Goal: Check status: Check status

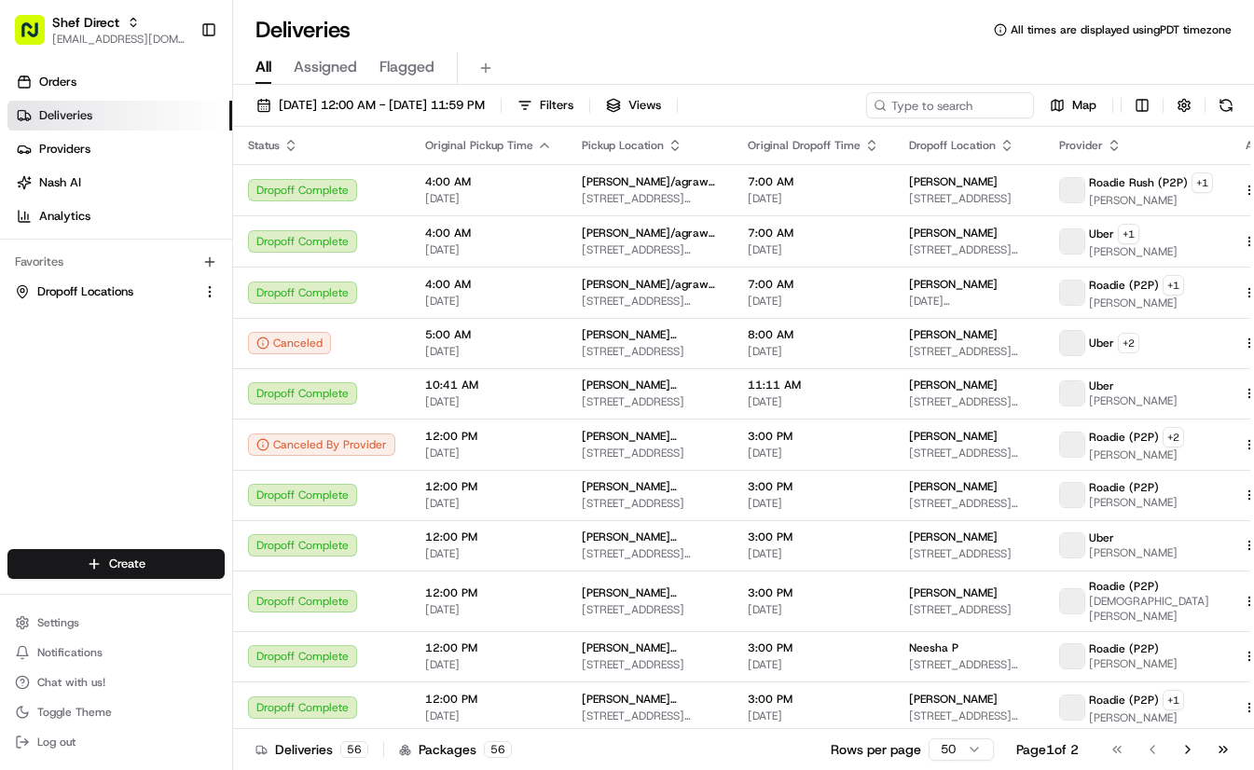
click at [810, 48] on div "All Assigned Flagged" at bounding box center [743, 65] width 1021 height 40
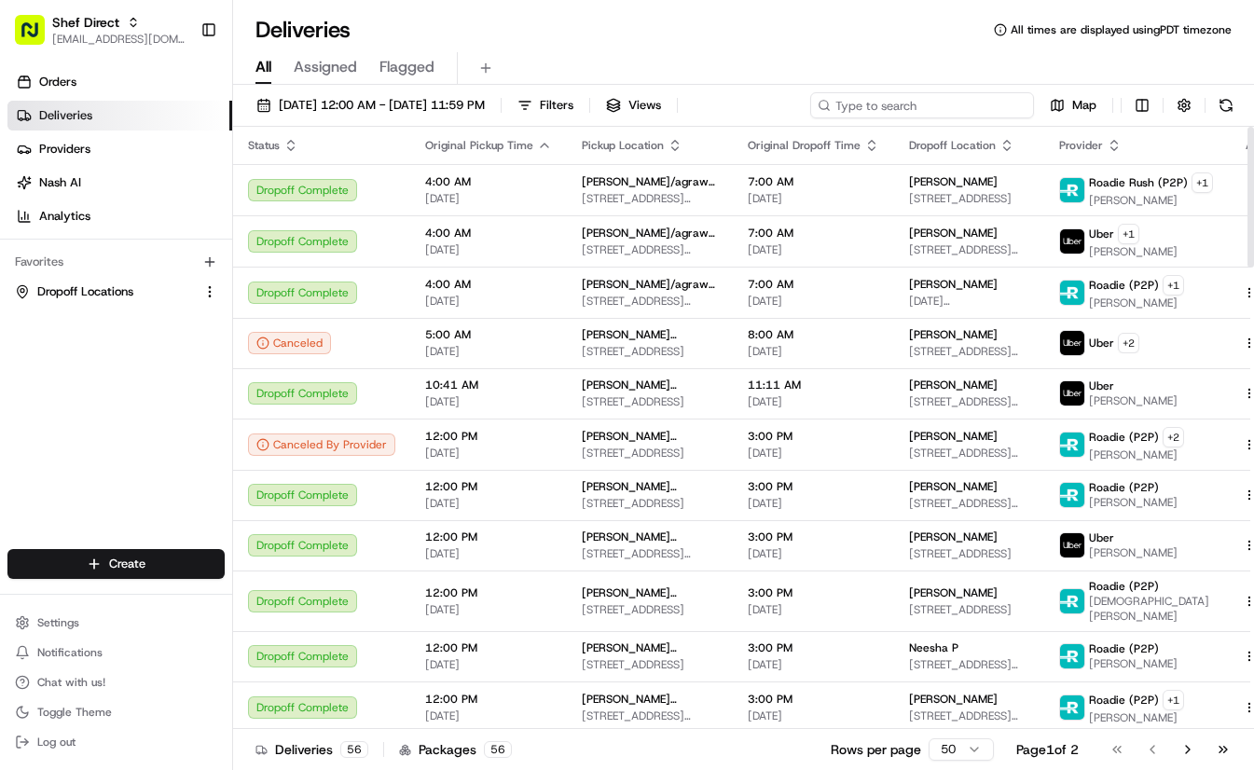
click at [972, 101] on input at bounding box center [922, 105] width 224 height 26
paste input "jAtGKBr8ANm"
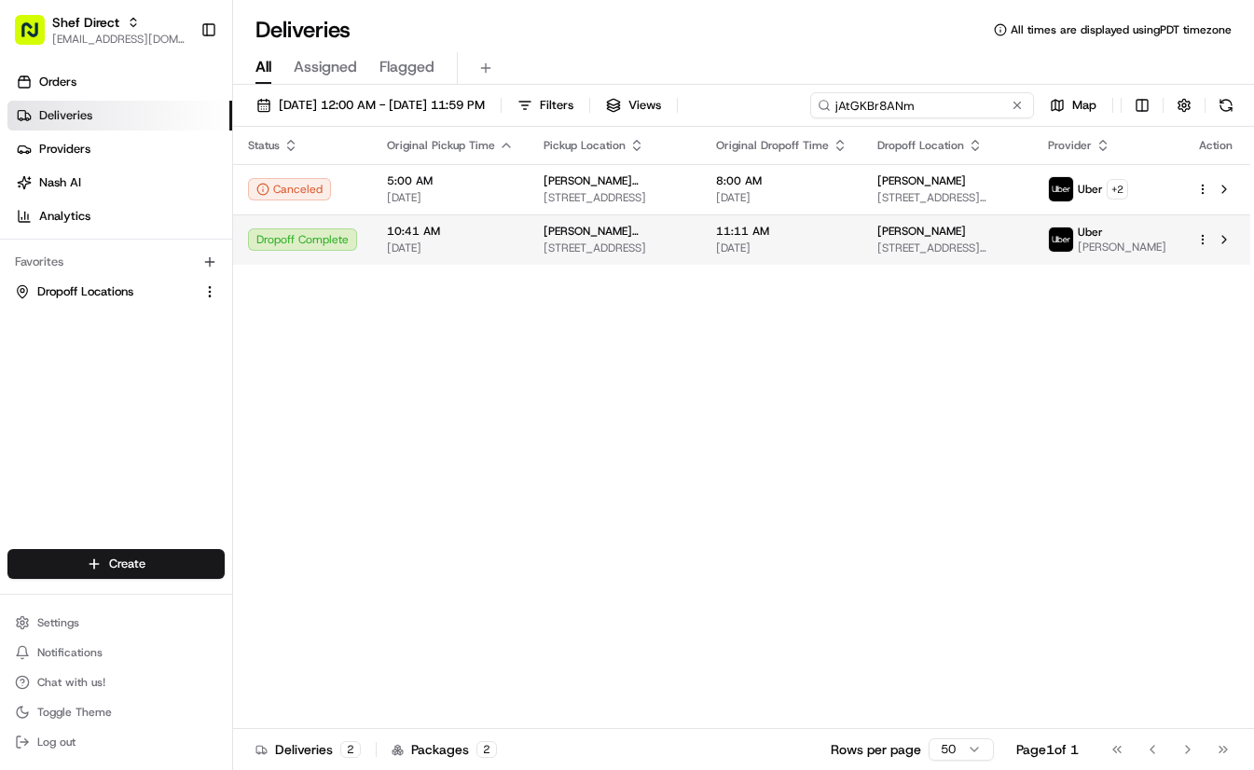
type input "jAtGKBr8ANm"
click at [685, 241] on td "[PERSON_NAME] ([PHONE_NUMBER]) [STREET_ADDRESS]" at bounding box center [615, 239] width 172 height 50
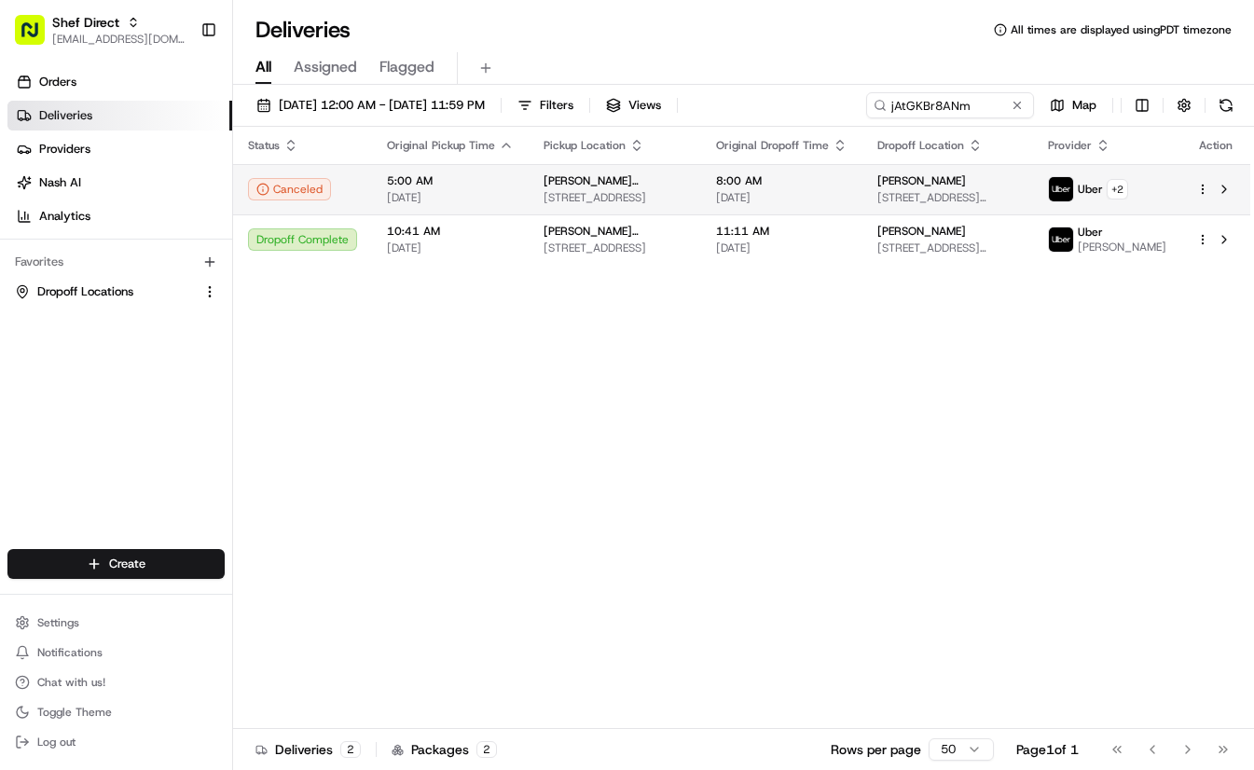
click at [529, 198] on td "[PERSON_NAME] ([PHONE_NUMBER]) [STREET_ADDRESS]" at bounding box center [615, 189] width 172 height 50
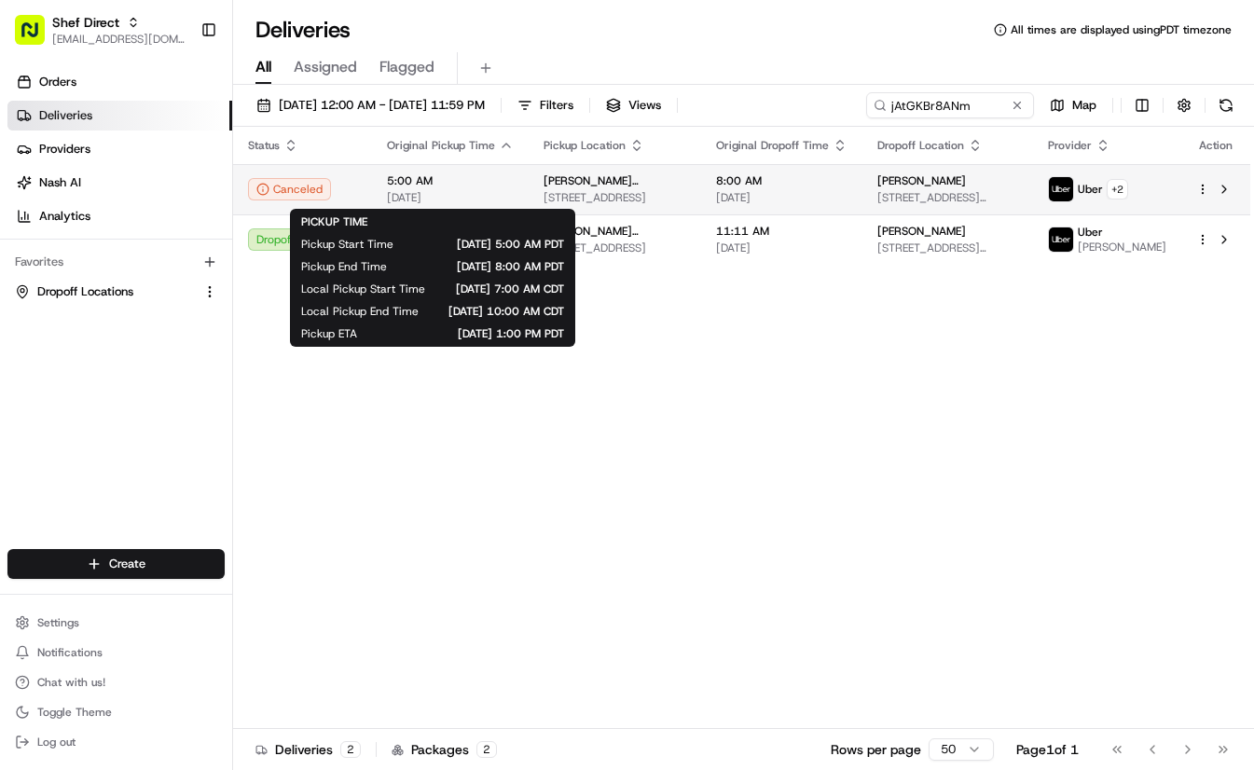
click at [472, 193] on span "[DATE]" at bounding box center [450, 197] width 127 height 15
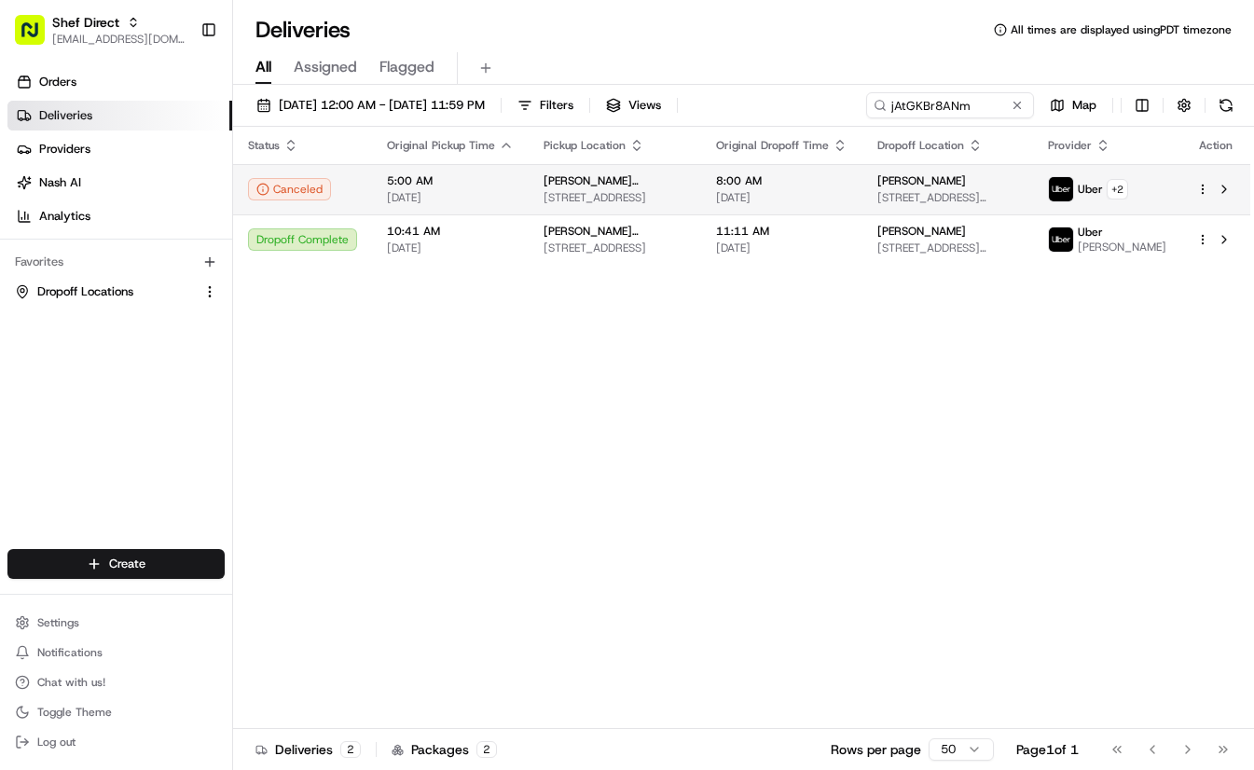
click at [845, 190] on td "8:00 AM [DATE]" at bounding box center [781, 189] width 161 height 50
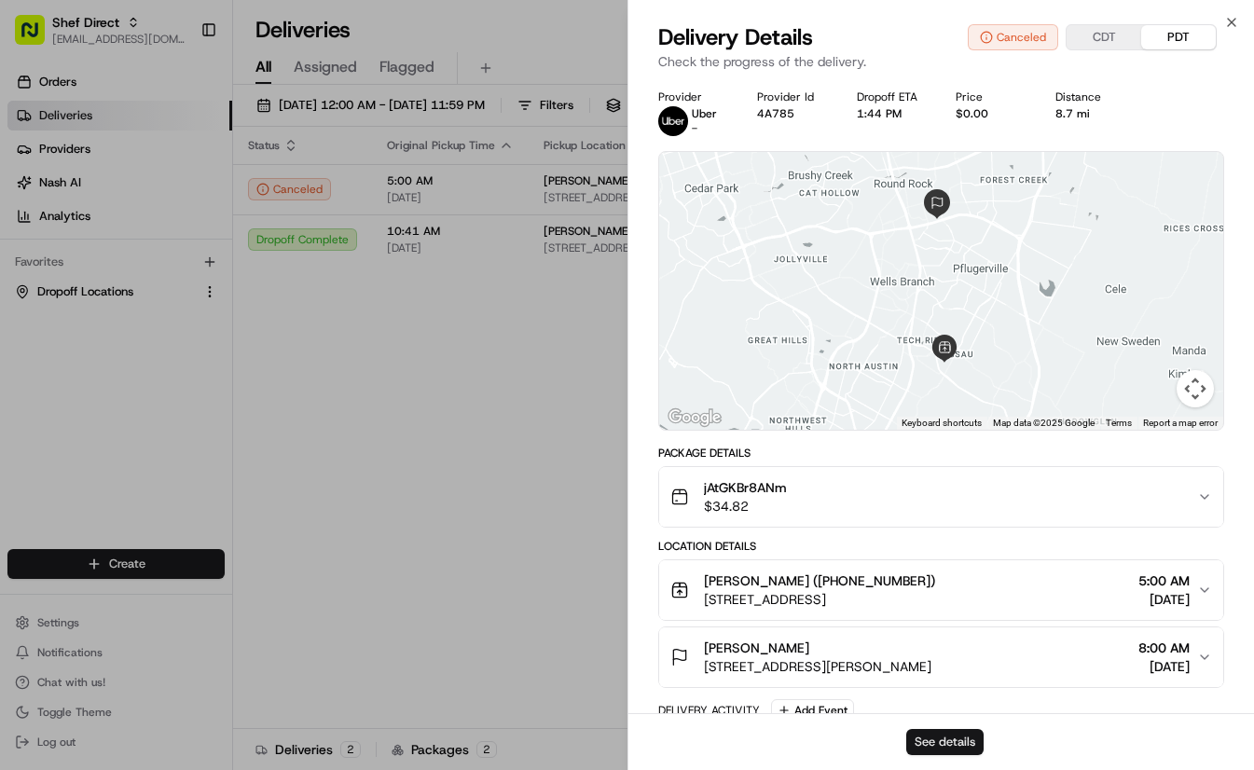
click at [951, 739] on button "See details" at bounding box center [944, 742] width 77 height 26
